Goal: Information Seeking & Learning: Find specific fact

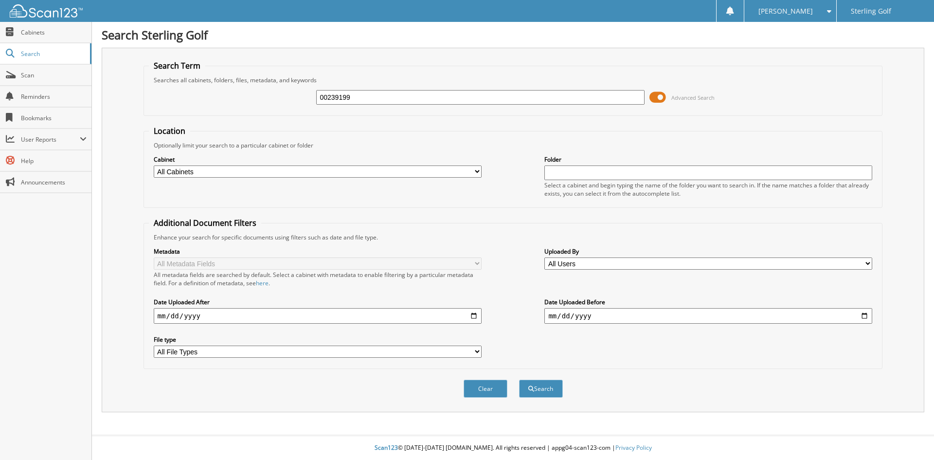
type input "00239199"
click at [519, 379] on button "Search" at bounding box center [541, 388] width 44 height 18
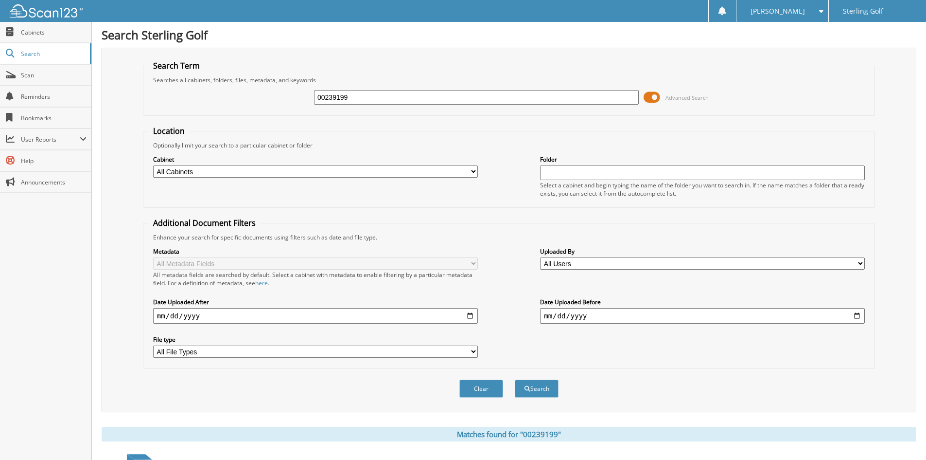
click at [371, 89] on div "00239199" at bounding box center [476, 97] width 325 height 17
drag, startPoint x: 362, startPoint y: 101, endPoint x: 221, endPoint y: 91, distance: 141.4
click at [221, 91] on div "00239199 Advanced Search" at bounding box center [509, 97] width 722 height 26
type input "9025105749"
click at [515, 379] on button "Search" at bounding box center [537, 388] width 44 height 18
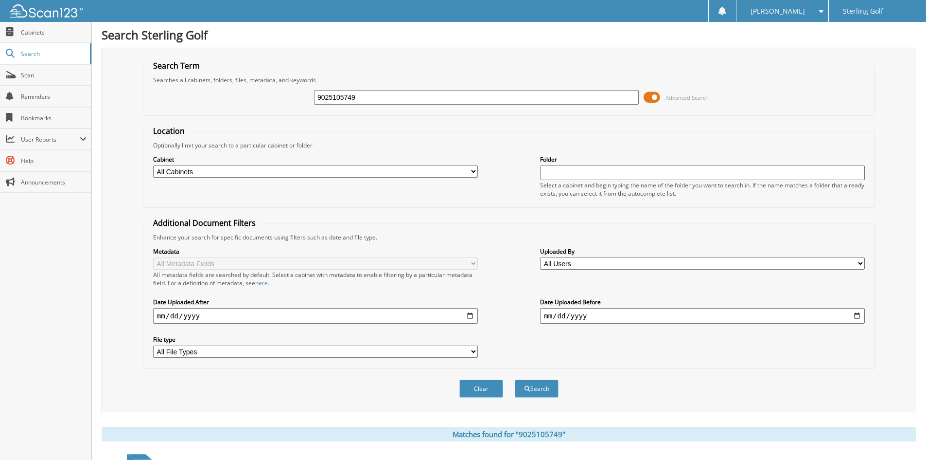
drag, startPoint x: 367, startPoint y: 96, endPoint x: 186, endPoint y: 90, distance: 180.5
click at [185, 92] on div "9025105749 Advanced Search" at bounding box center [509, 97] width 722 height 26
type input "9026265847"
click at [515, 379] on button "Search" at bounding box center [537, 388] width 44 height 18
drag, startPoint x: 365, startPoint y: 95, endPoint x: 184, endPoint y: 79, distance: 181.6
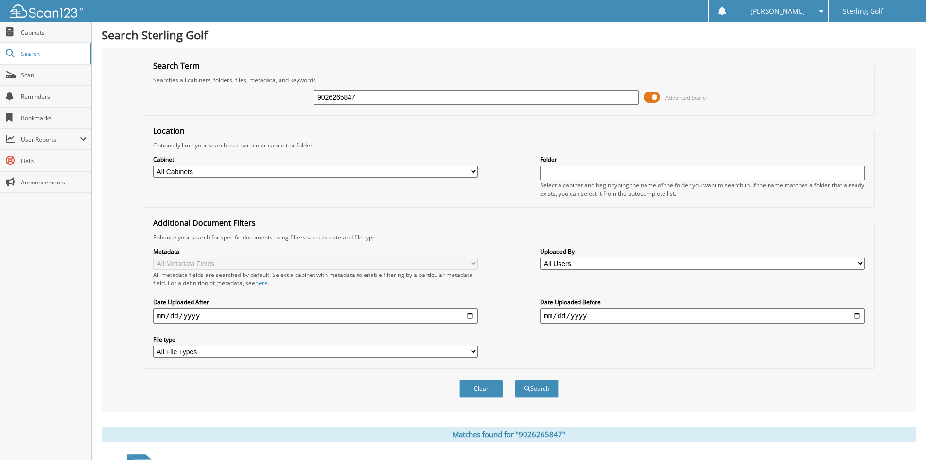
click at [184, 79] on fieldset "Search Term Searches all cabinets, folders, files, metadata, and keywords 90262…" at bounding box center [509, 87] width 732 height 55
type input "18956259"
click at [515, 379] on button "Search" at bounding box center [537, 388] width 44 height 18
drag, startPoint x: 372, startPoint y: 98, endPoint x: 180, endPoint y: 85, distance: 192.5
click at [180, 85] on div "18956259 Advanced Search" at bounding box center [509, 97] width 722 height 26
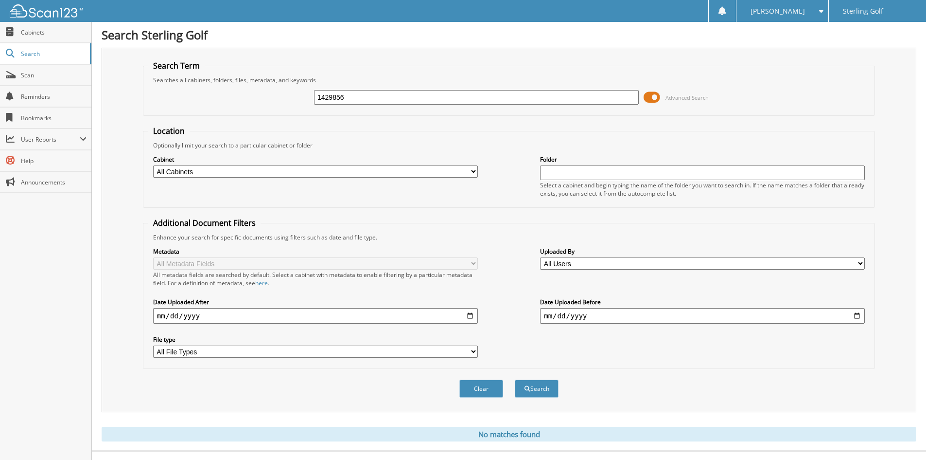
type input "1429856"
click at [515, 379] on button "Search" at bounding box center [537, 388] width 44 height 18
click at [65, 35] on span "Cabinets" at bounding box center [54, 32] width 66 height 8
